Goal: Task Accomplishment & Management: Use online tool/utility

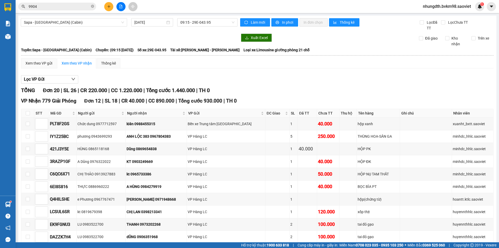
click at [63, 8] on input "9904" at bounding box center [59, 7] width 61 height 6
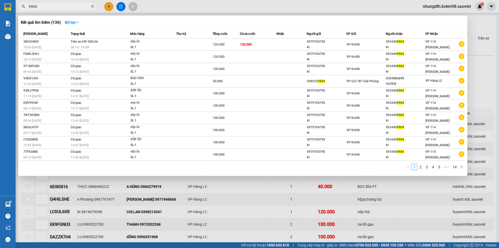
click at [63, 8] on input "9904" at bounding box center [59, 7] width 61 height 6
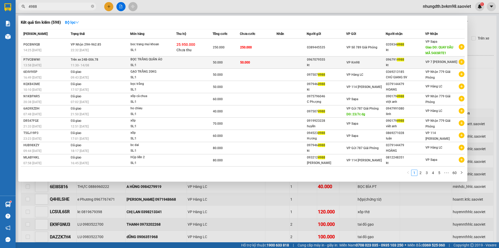
type input "4988"
click at [166, 62] on div "SL: 1" at bounding box center [150, 65] width 39 height 6
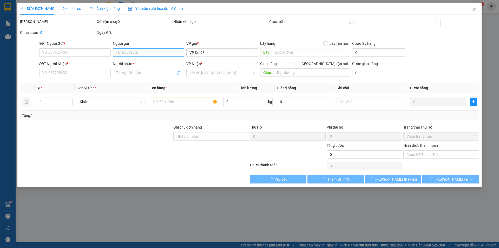
type input "0967079555"
type input "kt"
type input "0967914988"
type input "kt"
type input "50.000"
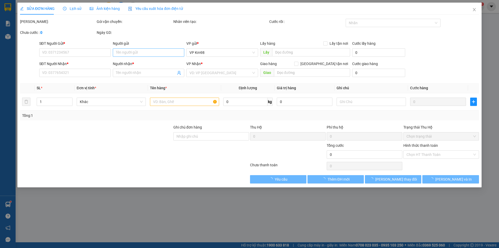
type input "50.000"
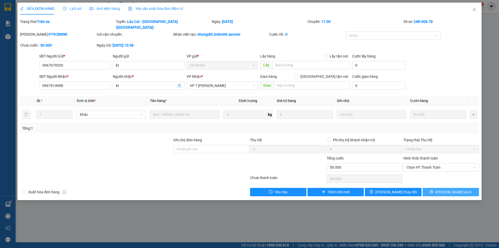
click at [432, 188] on button "[PERSON_NAME] và In" at bounding box center [451, 192] width 56 height 8
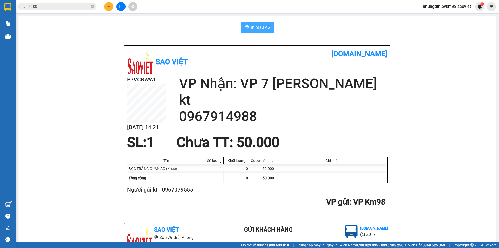
click at [254, 28] on span "In mẫu A5" at bounding box center [260, 27] width 19 height 6
